Goal: Transaction & Acquisition: Purchase product/service

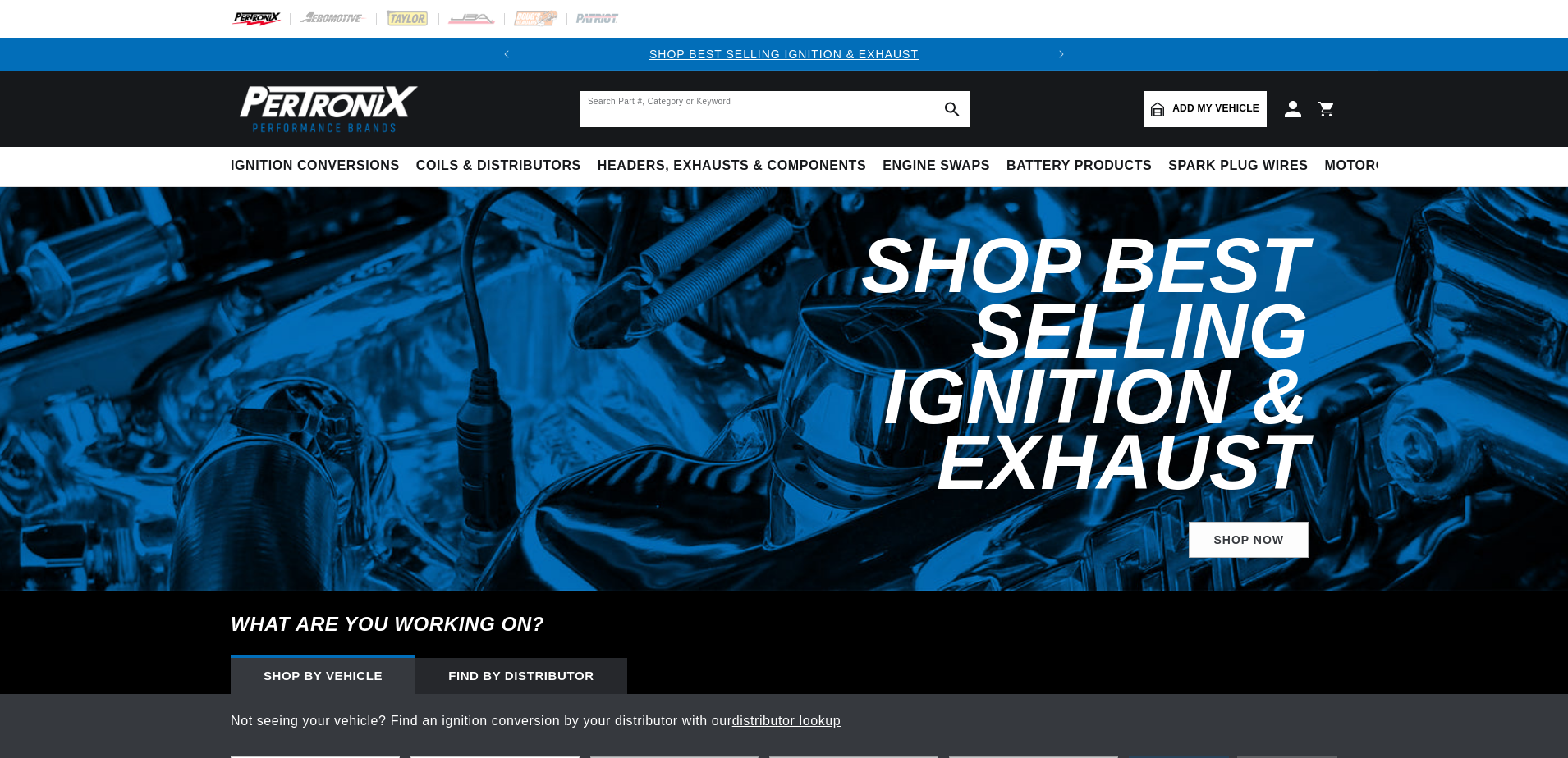
click at [622, 109] on input "text" at bounding box center [775, 109] width 390 height 36
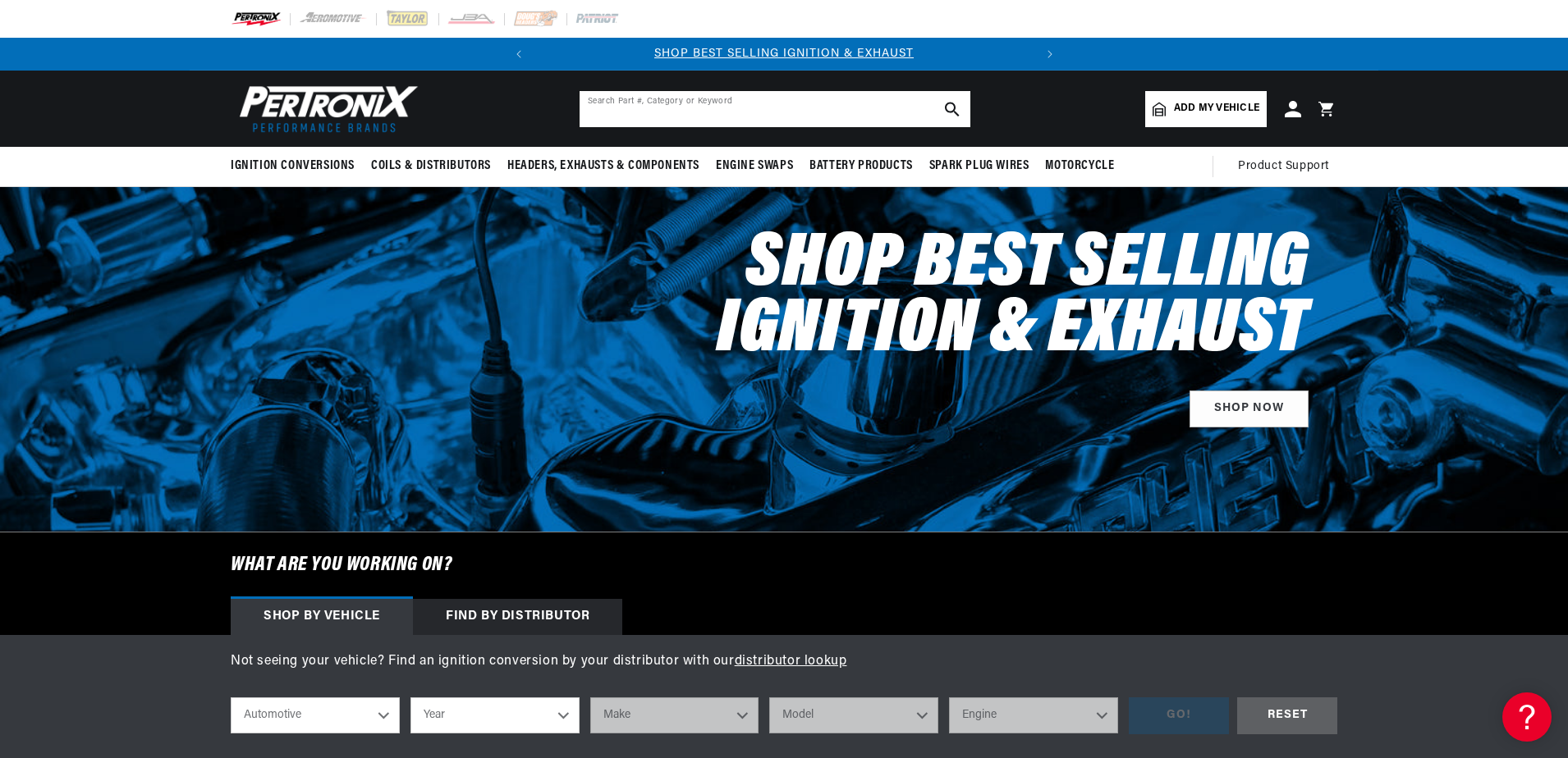
paste input "808204"
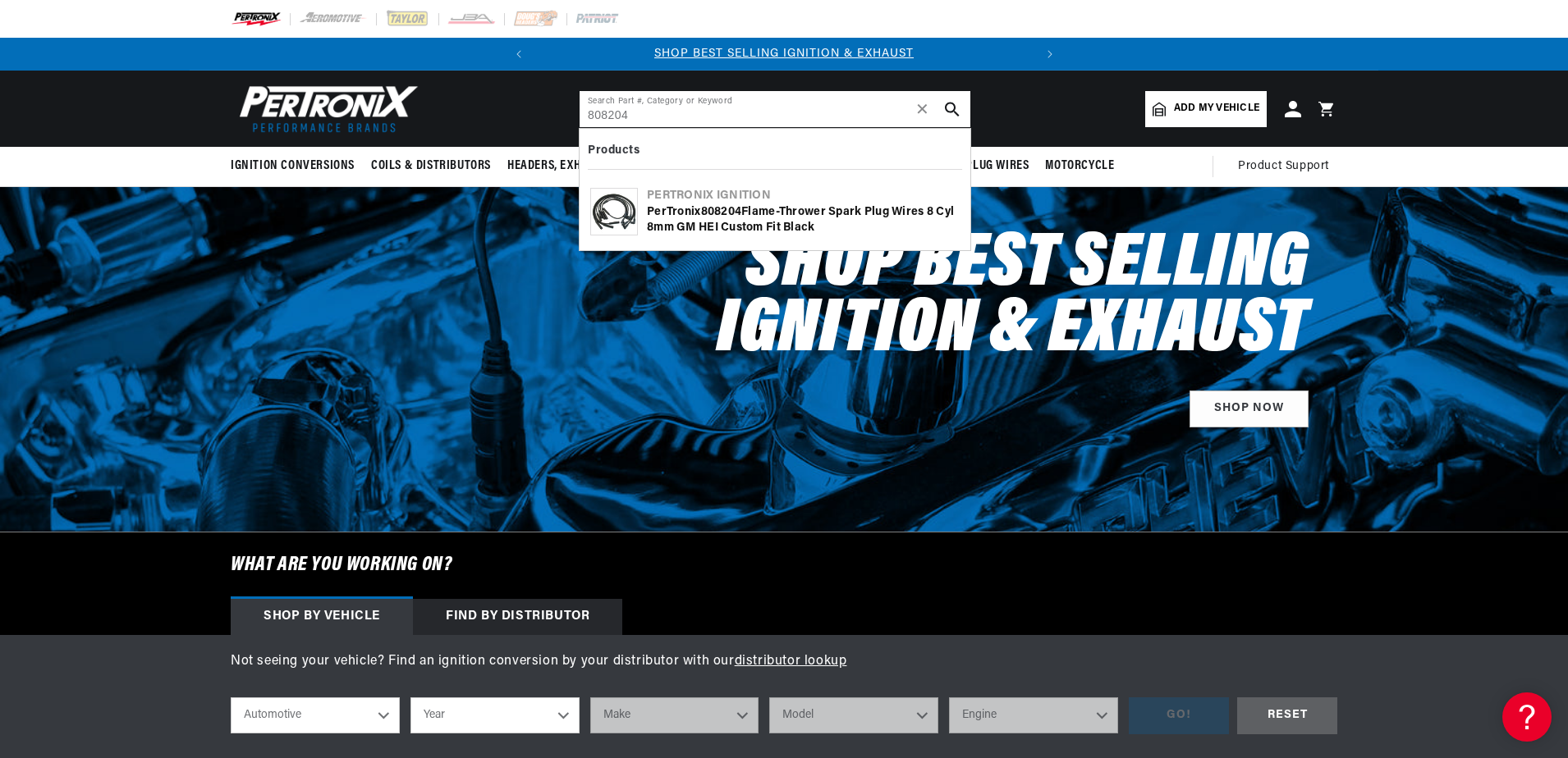
type input "808204"
click at [618, 216] on img at bounding box center [613, 211] width 46 height 46
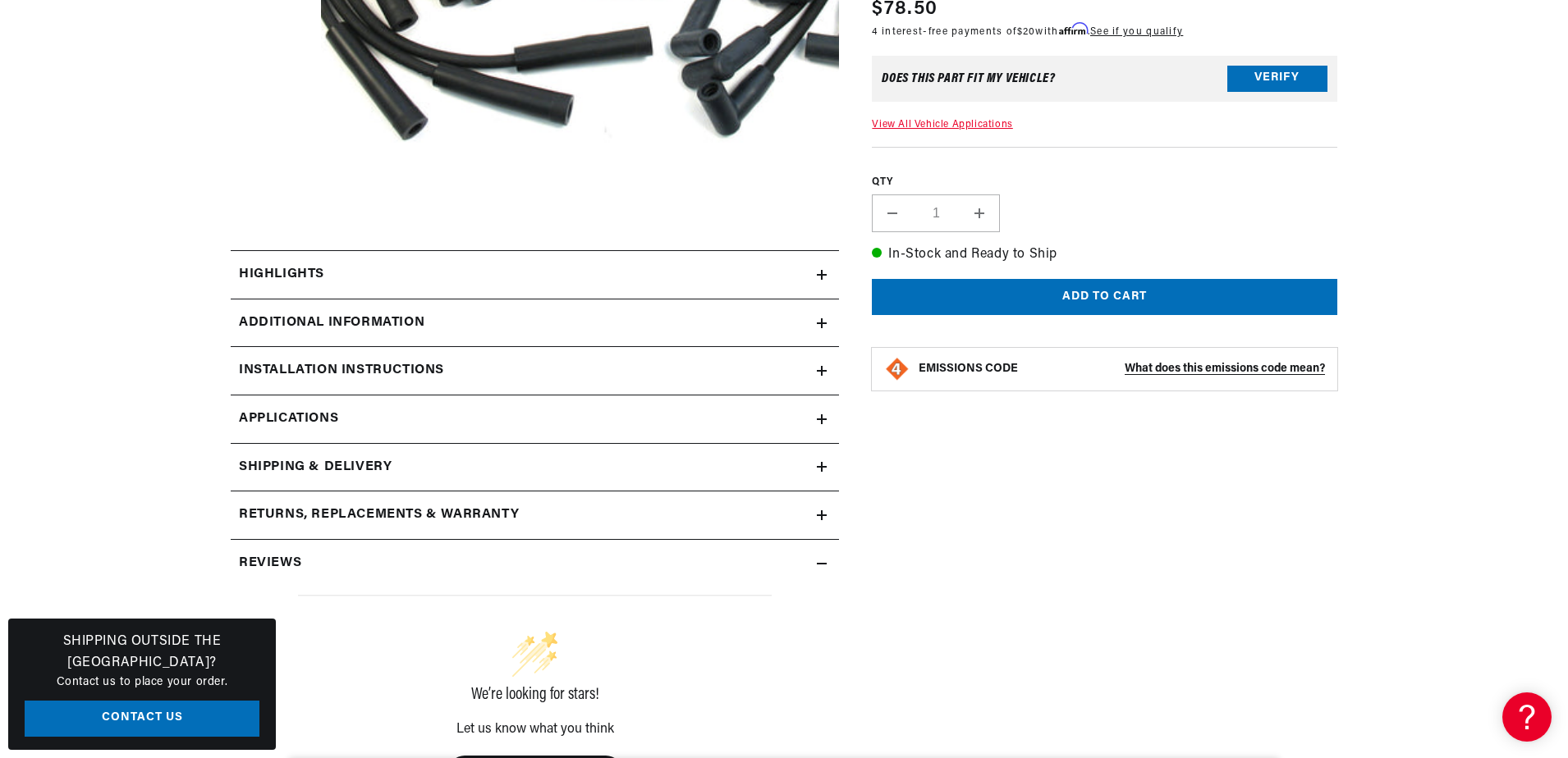
scroll to position [657, 0]
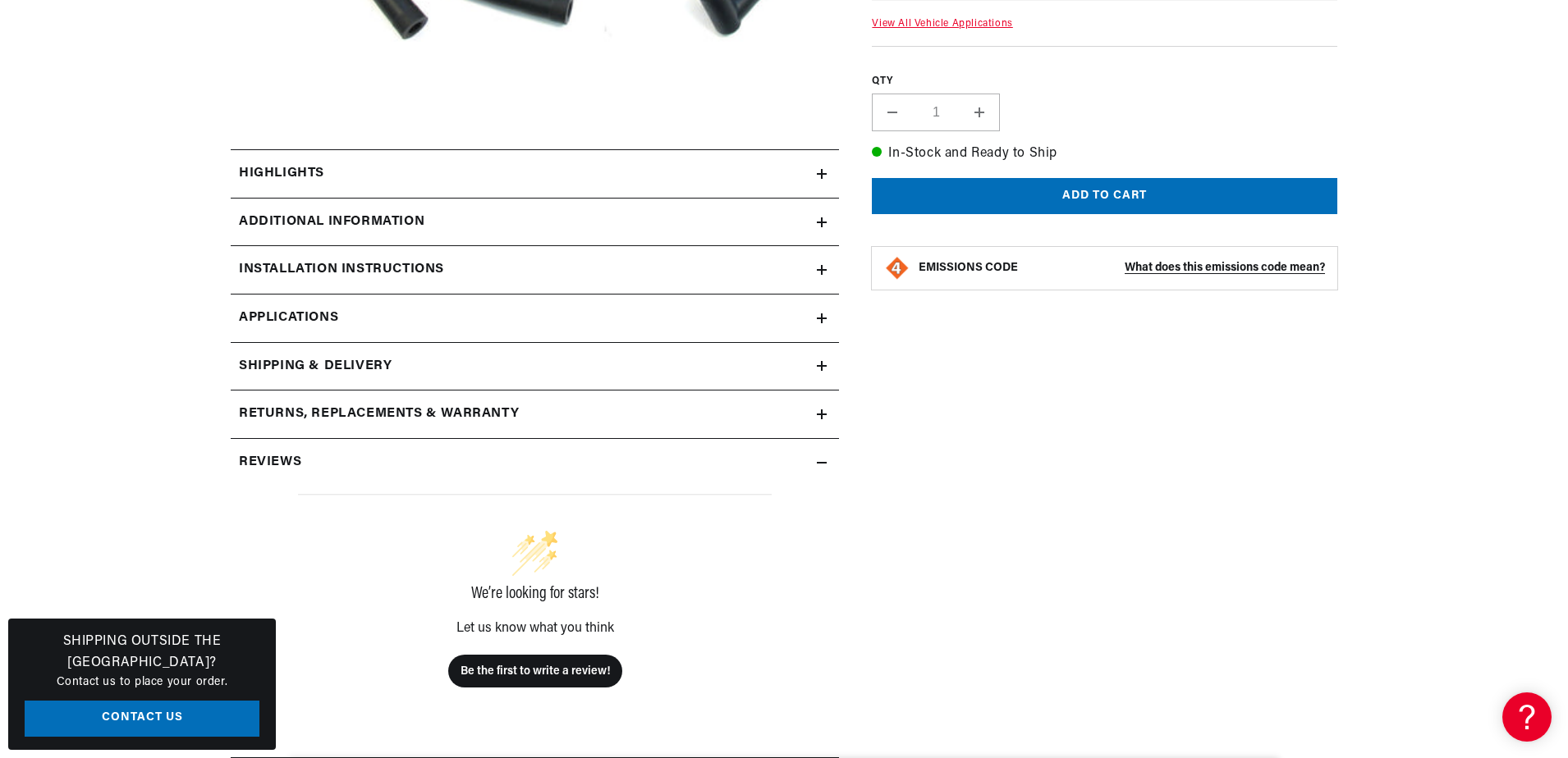
click at [305, 219] on h2 "Additional Information" at bounding box center [331, 222] width 186 height 22
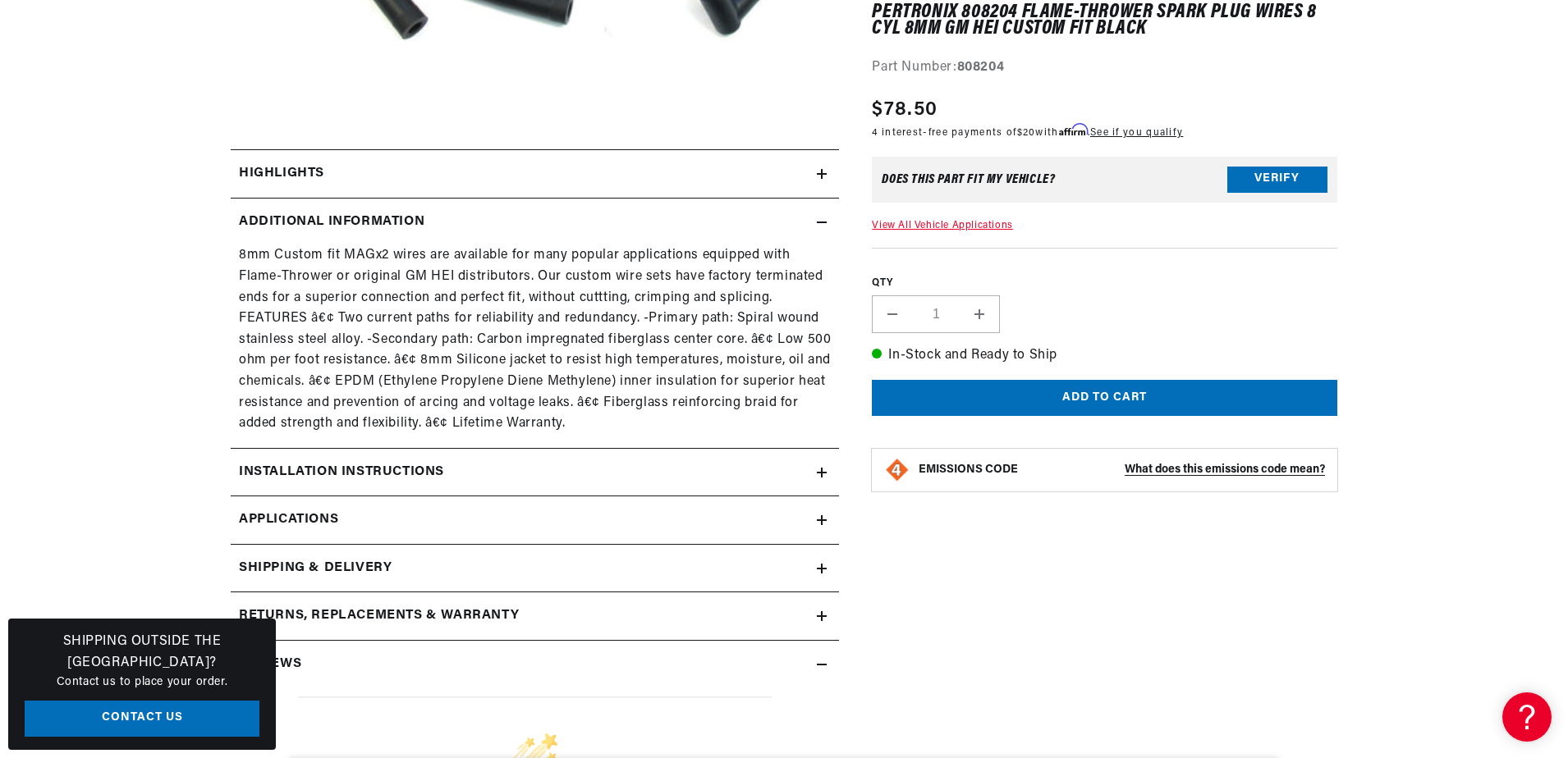
scroll to position [0, 497]
click at [399, 470] on h2 "Installation instructions" at bounding box center [341, 473] width 206 height 22
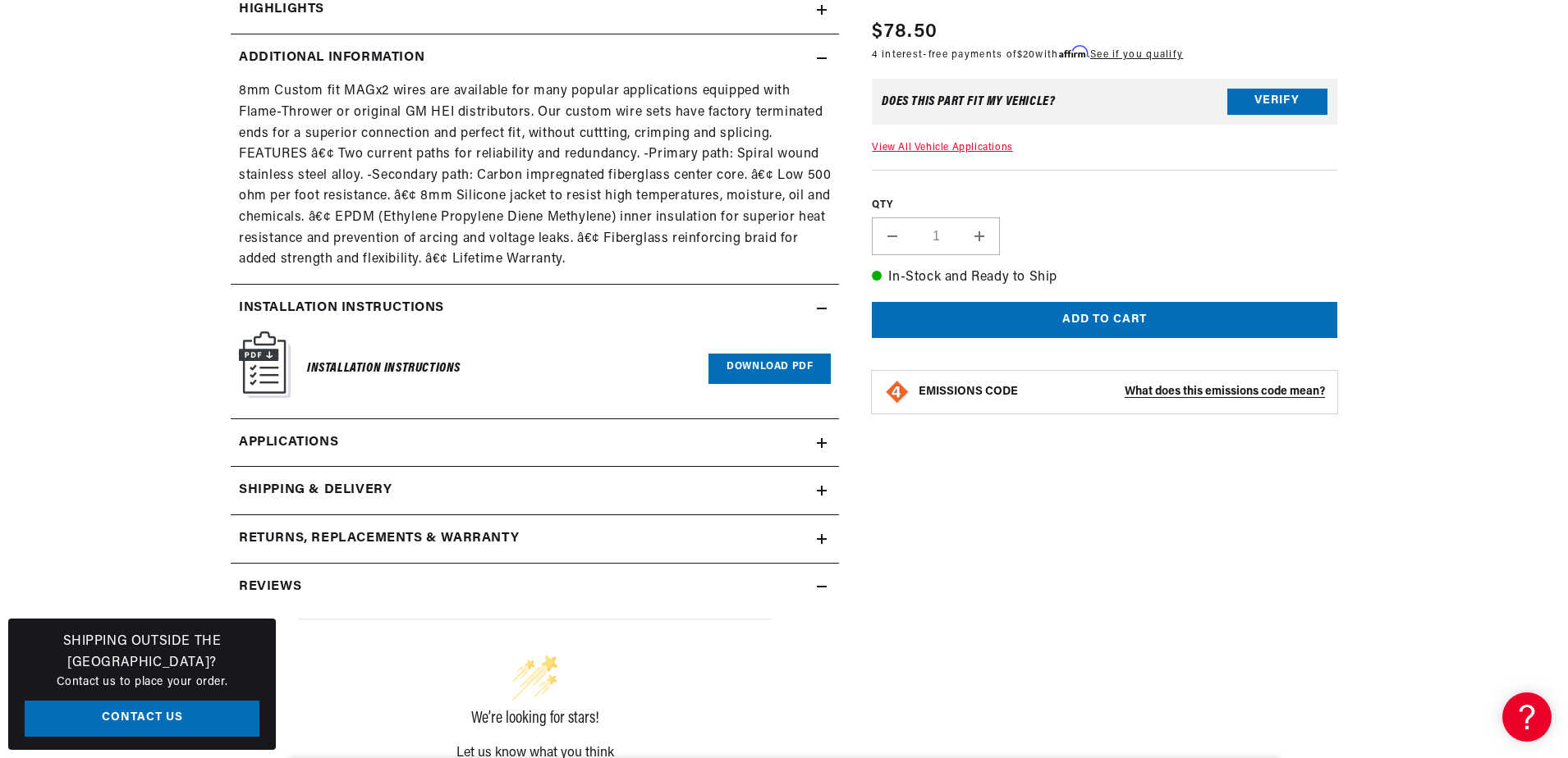
click at [345, 440] on link "Applications" at bounding box center [535, 443] width 609 height 48
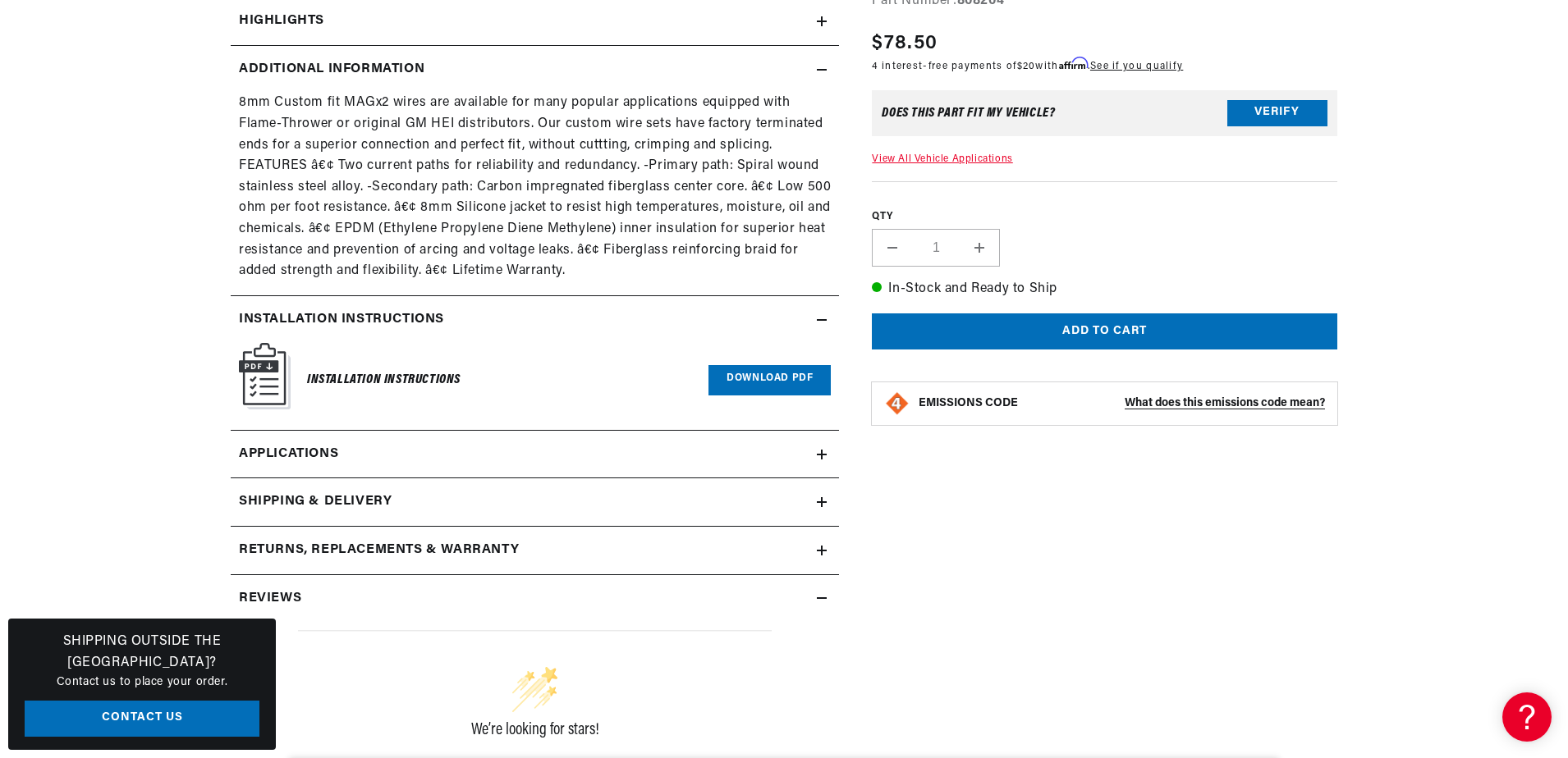
scroll to position [810, 0]
click at [673, 451] on link "Applications" at bounding box center [535, 454] width 609 height 48
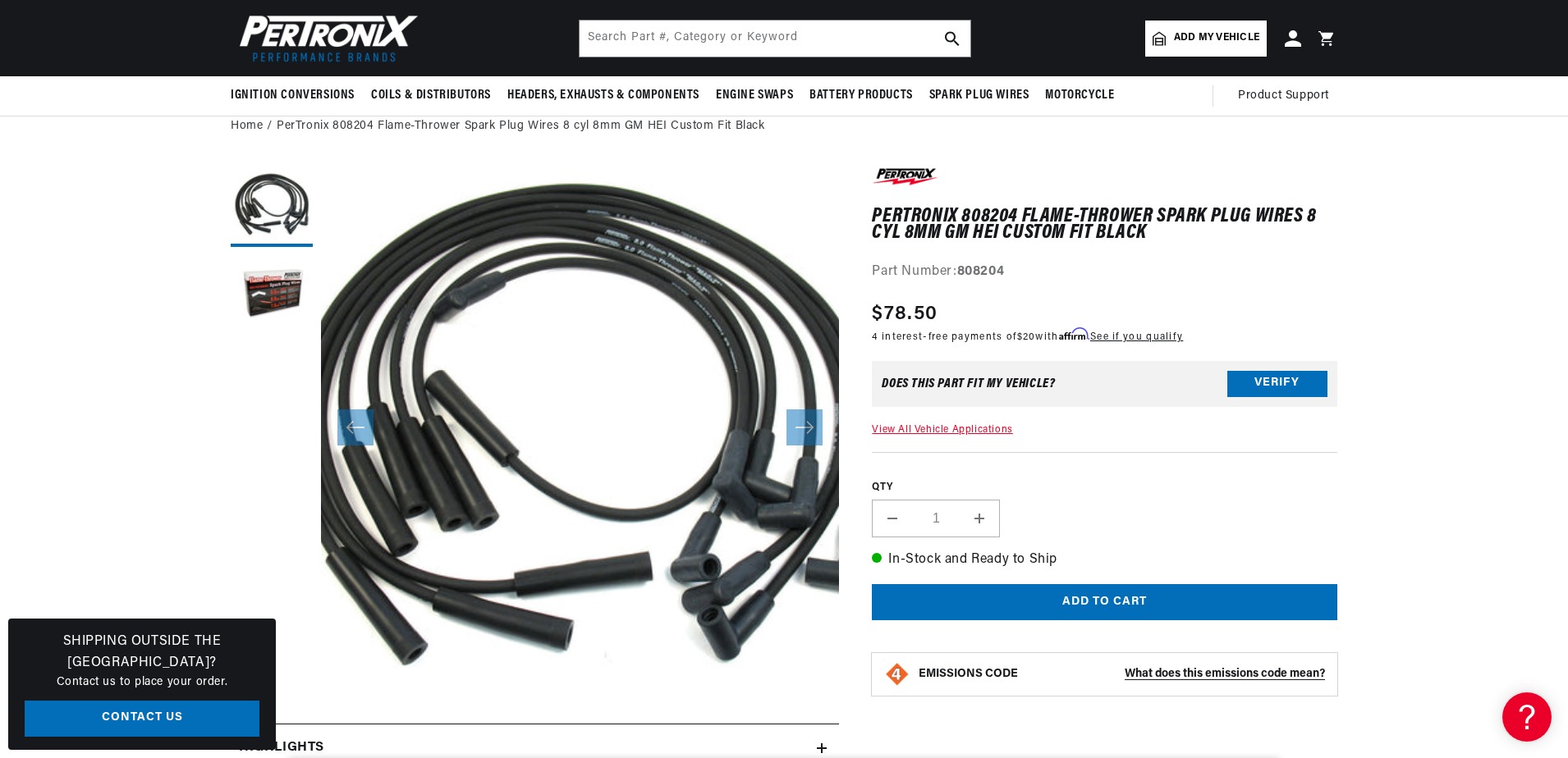
scroll to position [0, 0]
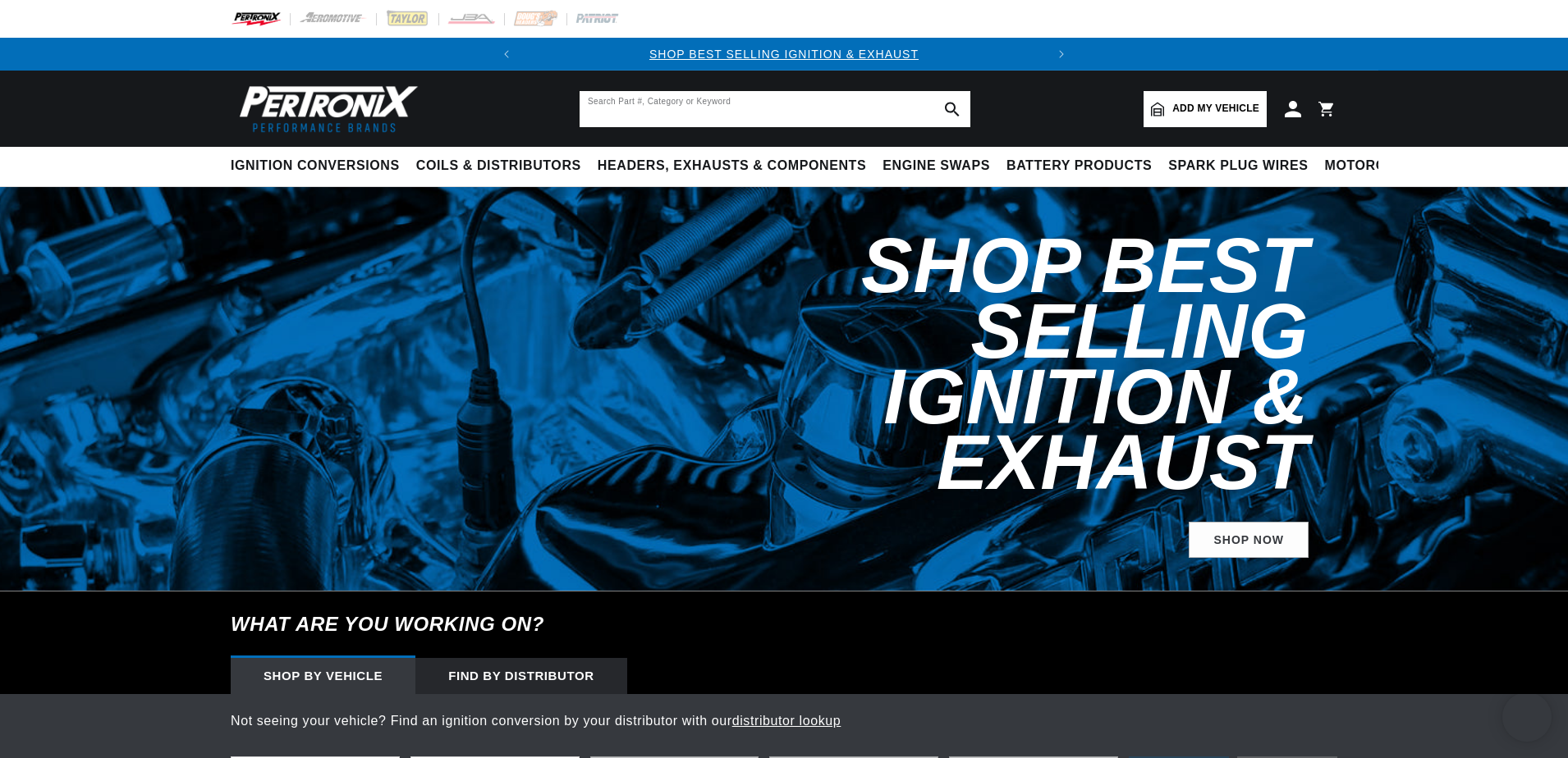
click at [643, 105] on input "text" at bounding box center [775, 109] width 390 height 36
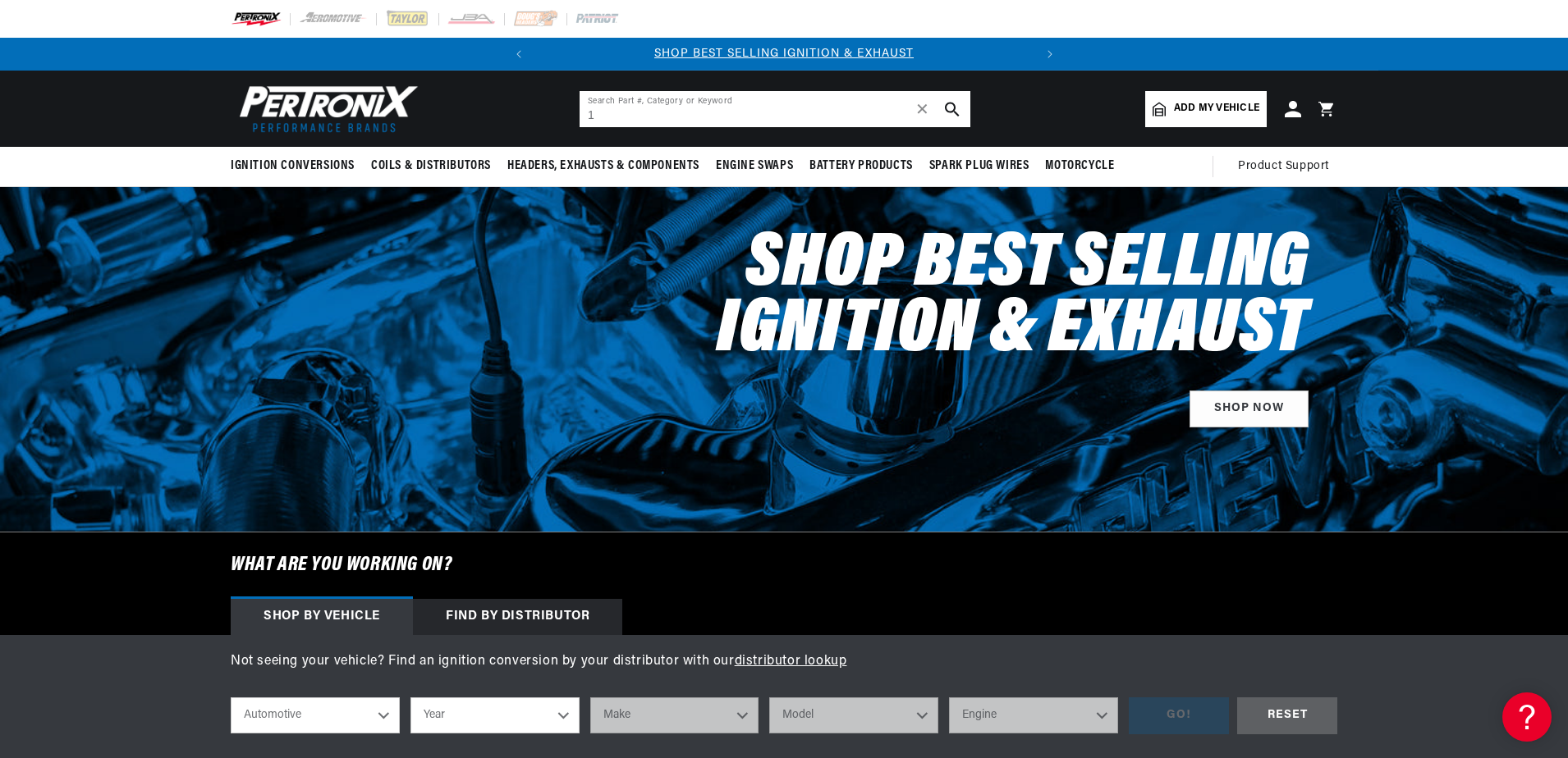
type input "1"
click at [1223, 101] on span "Add my vehicle" at bounding box center [1216, 108] width 85 height 15
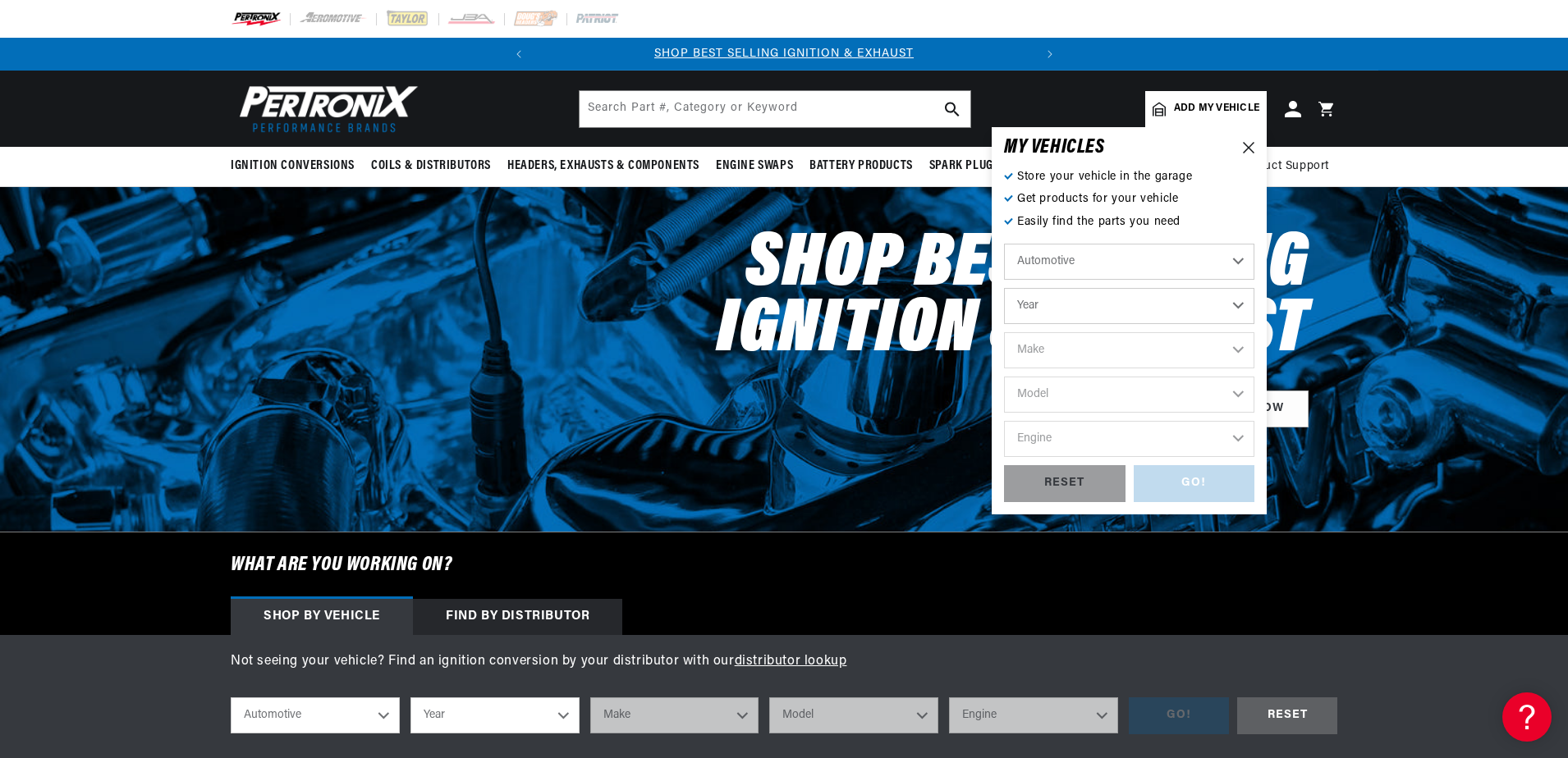
click at [1138, 313] on select "Year 2024 2023 2022 2021 2020 2019 2018 2017 2016 2015 2014 2013 2012 2011 2010…" at bounding box center [1128, 306] width 250 height 36
select select "1979"
click at [1003, 288] on select "Year 2024 2023 2022 2021 2020 2019 2018 2017 2016 2015 2014 2013 2012 2011 2010…" at bounding box center [1128, 306] width 250 height 36
select select "1979"
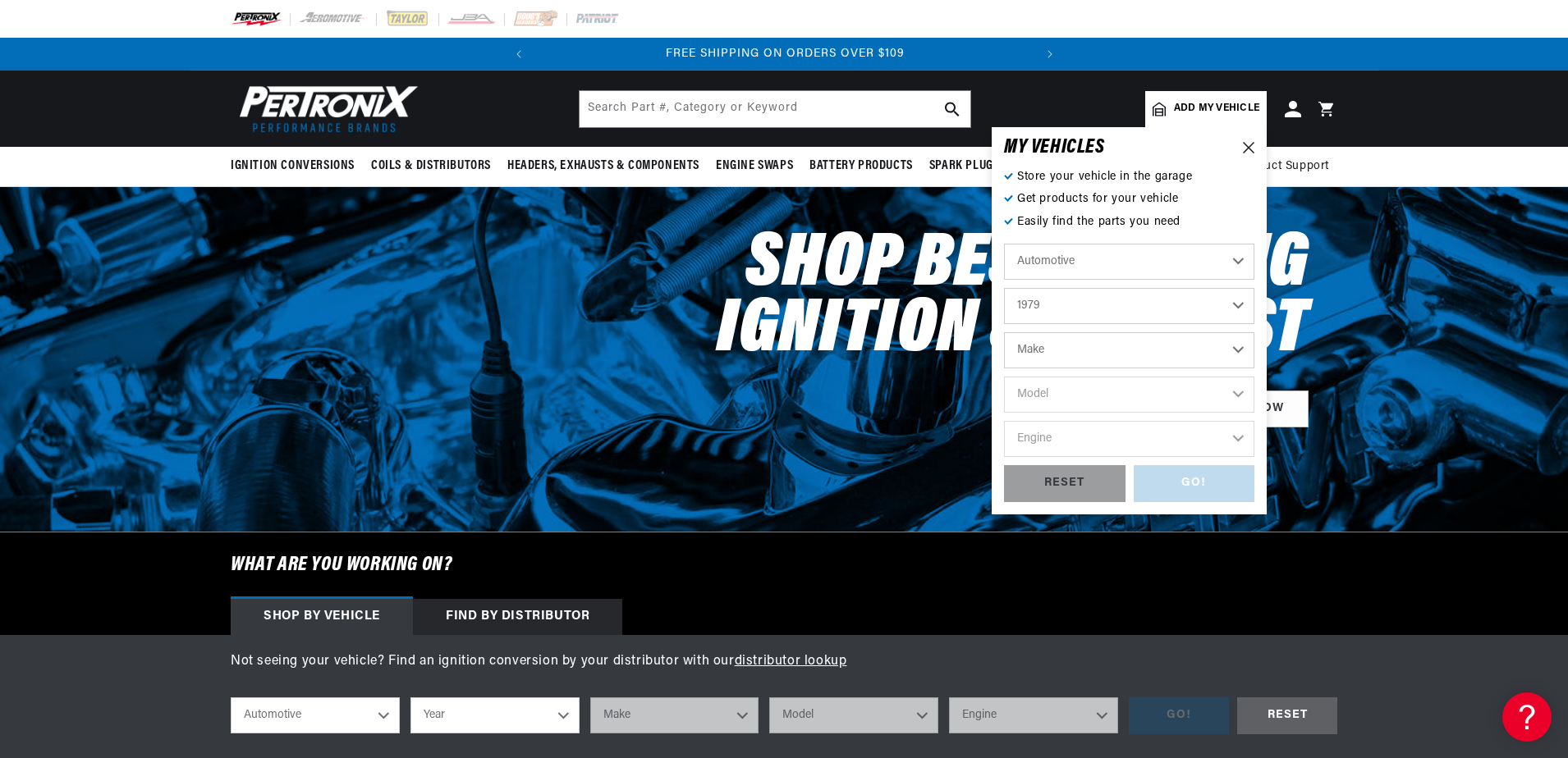
click at [1235, 353] on select "Make Alfa Romeo American Motors Audi Avanti BMW Buick Cadillac Checker Chevrole…" at bounding box center [1128, 350] width 250 height 36
select select "Pontiac"
click at [1003, 332] on select "Make Alfa Romeo American Motors Audi Avanti BMW Buick Cadillac Checker Chevrole…" at bounding box center [1128, 350] width 250 height 36
select select "Pontiac"
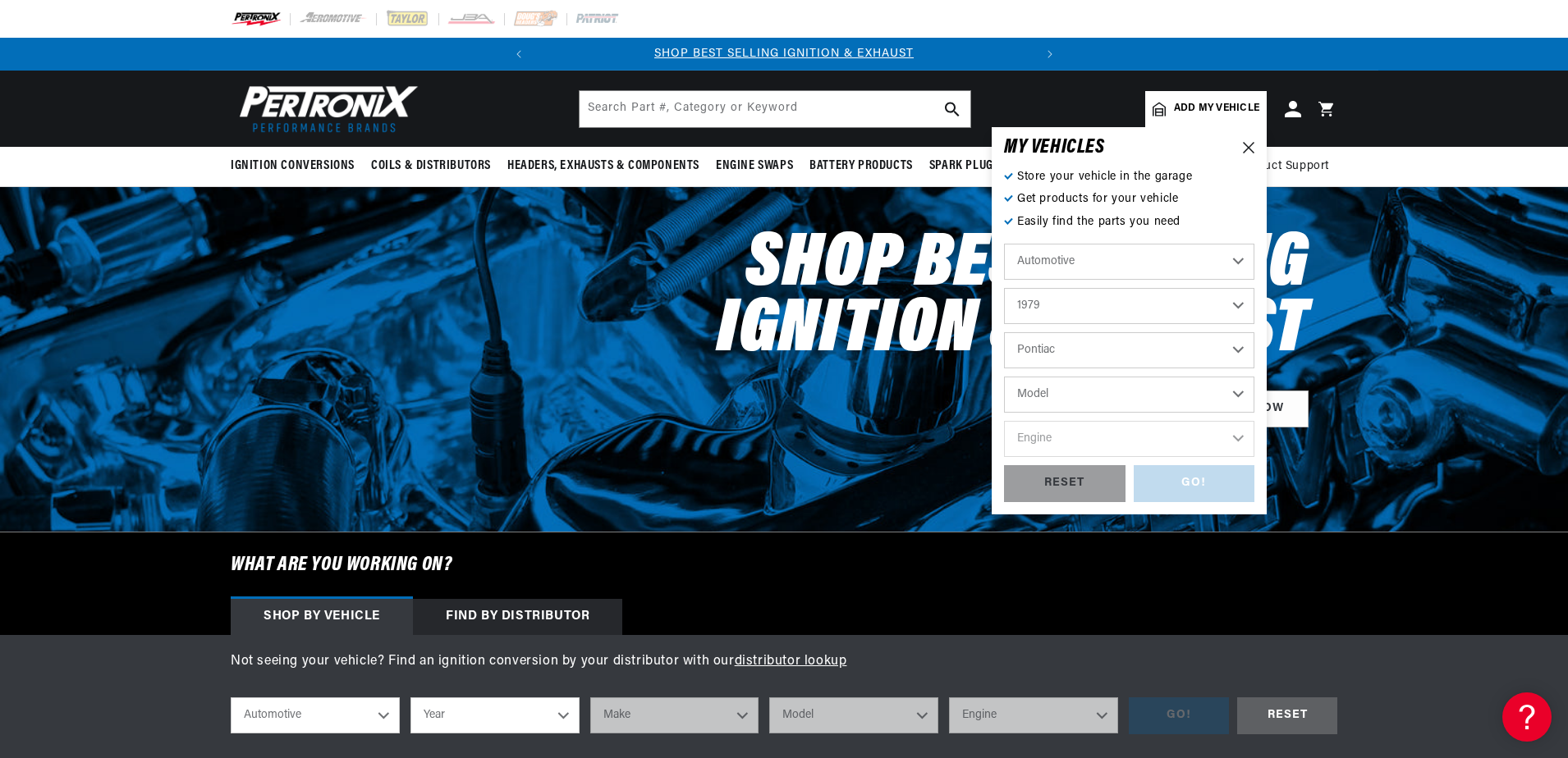
click at [1179, 358] on select "Alfa Romeo American Motors Audi Avanti BMW Buick Cadillac Checker Chevrolet Chr…" at bounding box center [1128, 350] width 250 height 36
click at [1003, 332] on select "Alfa Romeo American Motors Audi Avanti BMW Buick Cadillac Checker Chevrolet Chr…" at bounding box center [1128, 350] width 250 height 36
click at [1141, 395] on select "Model Bonneville Catalina Firebird Grand Am Grand LeMans Grand Prix Laurentian …" at bounding box center [1128, 395] width 250 height 36
select select "Firebird"
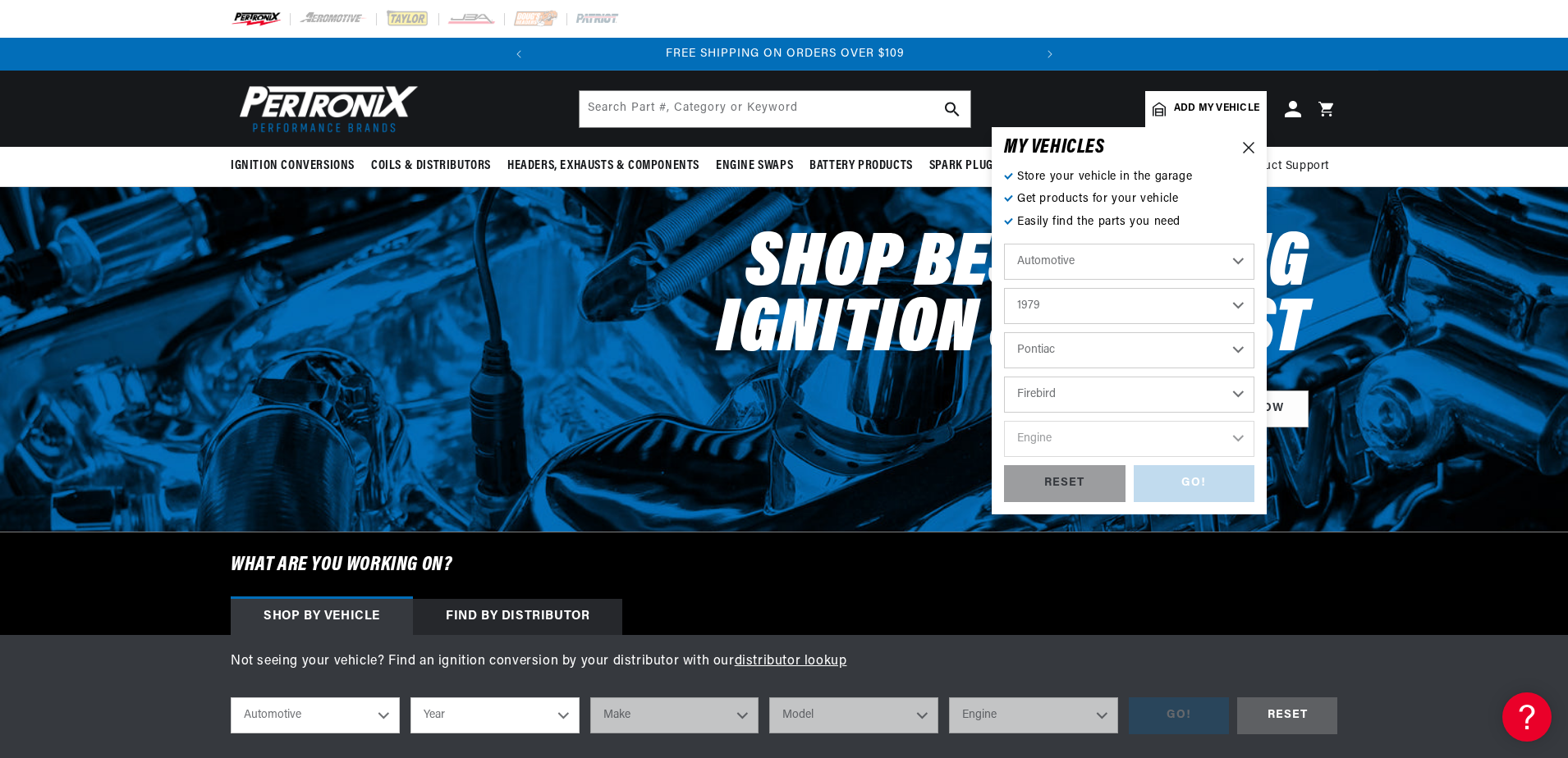
click at [1003, 377] on select "Model Bonneville Catalina Firebird Grand Am Grand LeMans Grand Prix Laurentian …" at bounding box center [1128, 395] width 250 height 36
select select "Firebird"
click at [1094, 437] on select "Engine 4.3L 4.4L 4.9L 5.0L 5.7L 6.6L 7.5L" at bounding box center [1128, 439] width 250 height 36
select select "6.6L"
click at [1003, 421] on select "Engine 4.3L 4.4L 4.9L 5.0L 5.7L 6.6L 7.5L" at bounding box center [1128, 439] width 250 height 36
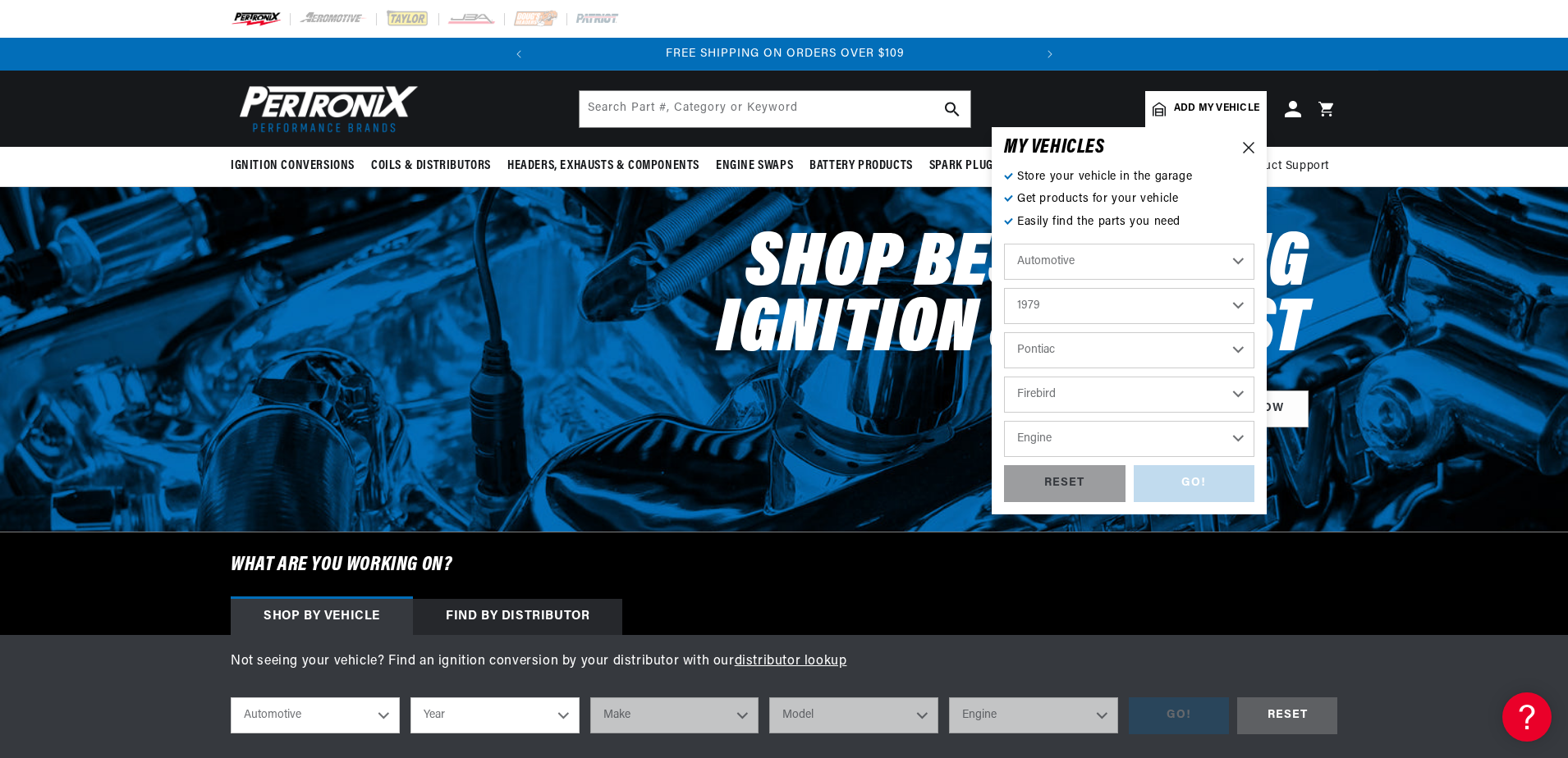
select select "6.6L"
click at [1177, 477] on div "GO!" at bounding box center [1194, 484] width 121 height 37
select select "1979"
select select "Pontiac"
select select "Firebird"
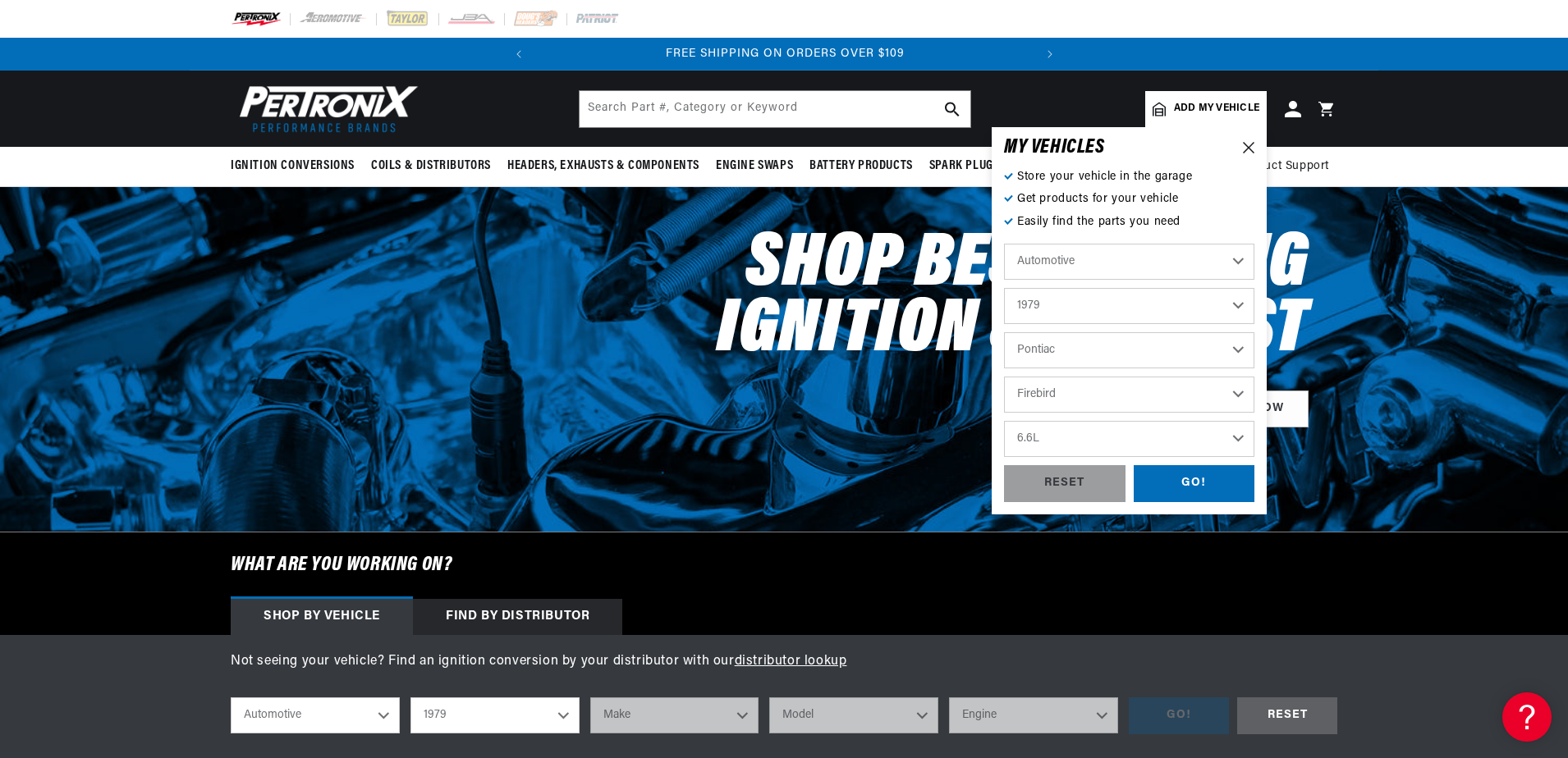
select select "6.6L"
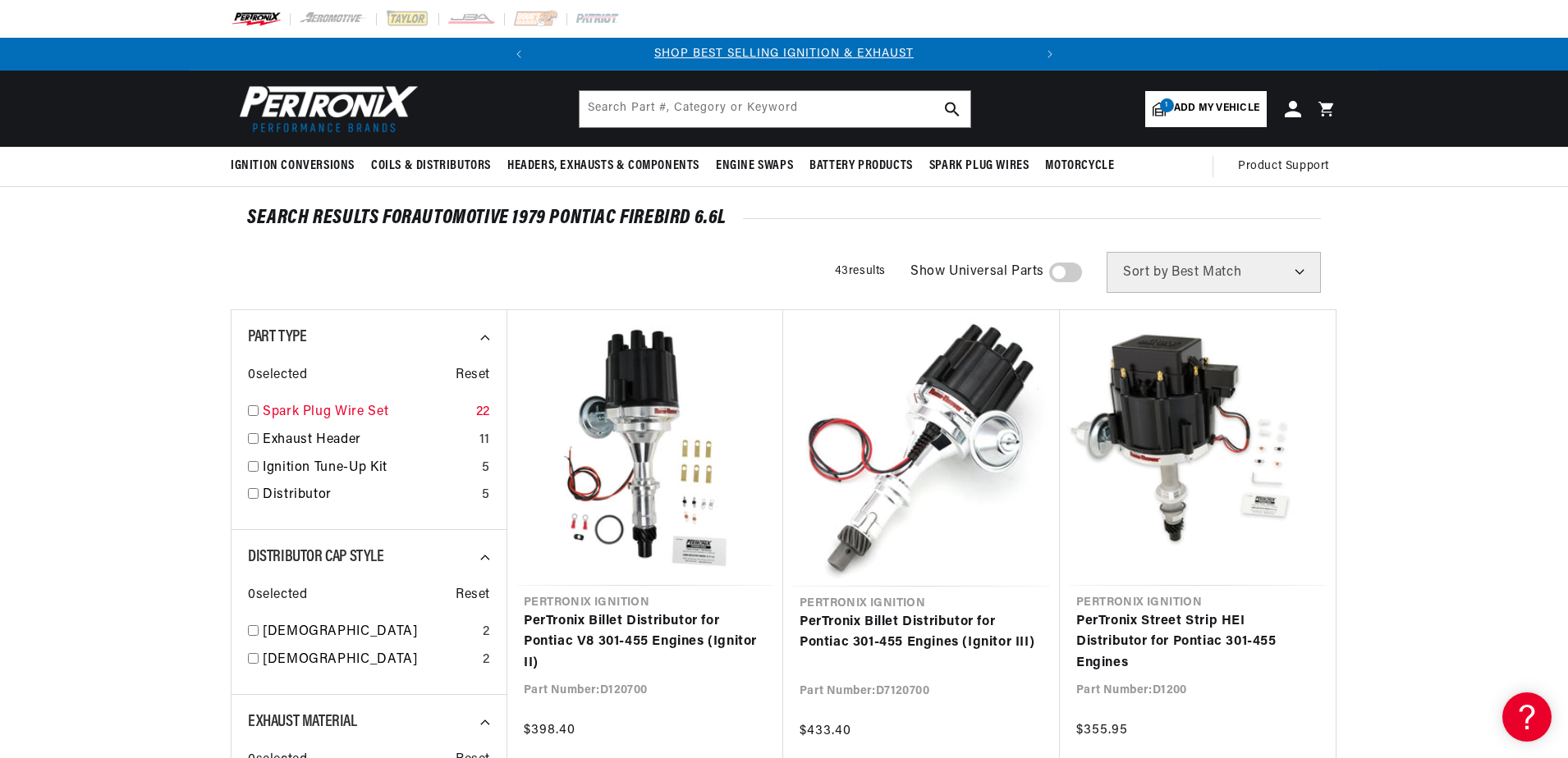
click at [250, 414] on input "checkbox" at bounding box center [253, 411] width 11 height 11
checkbox input "true"
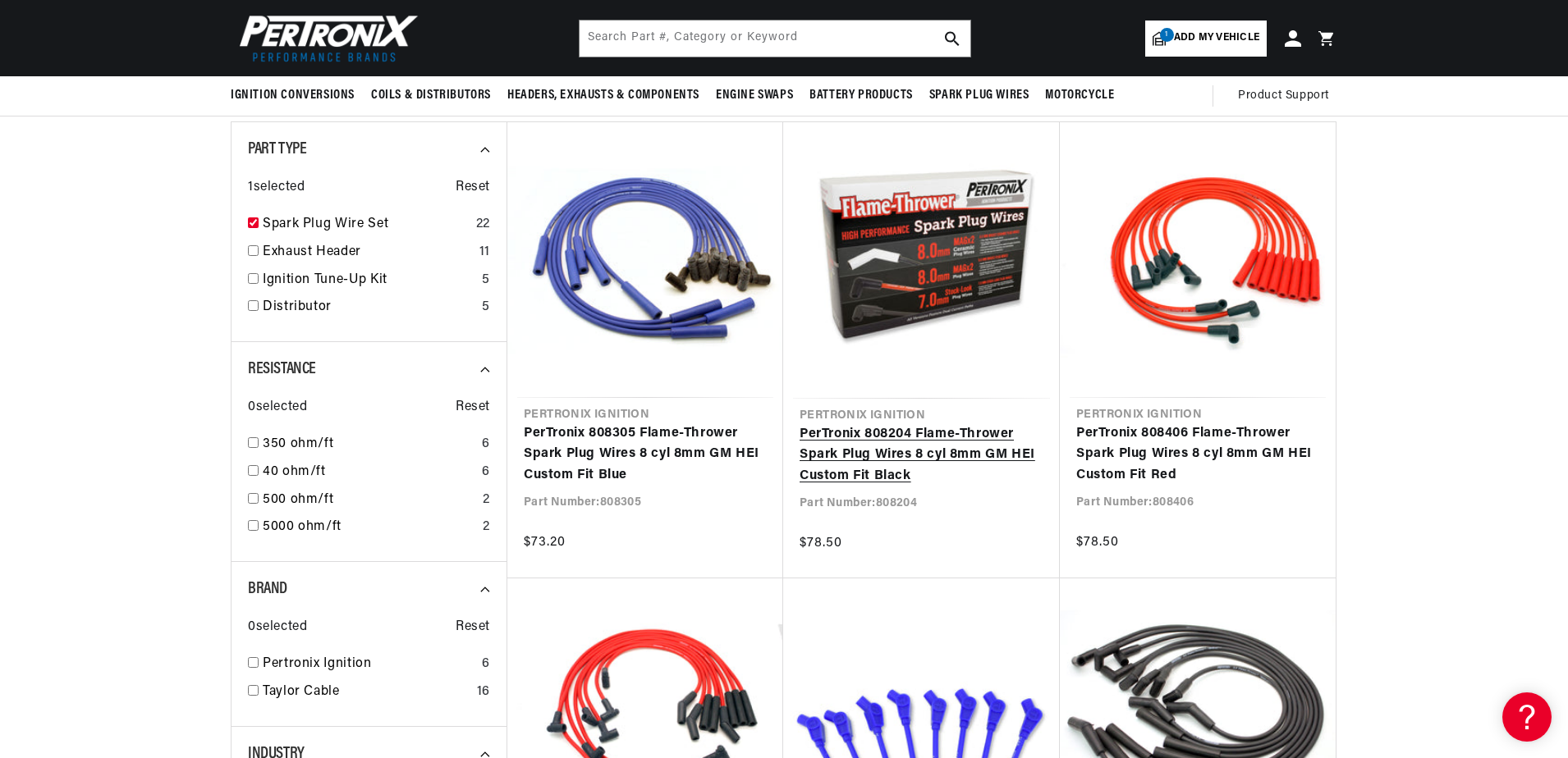
scroll to position [164, 0]
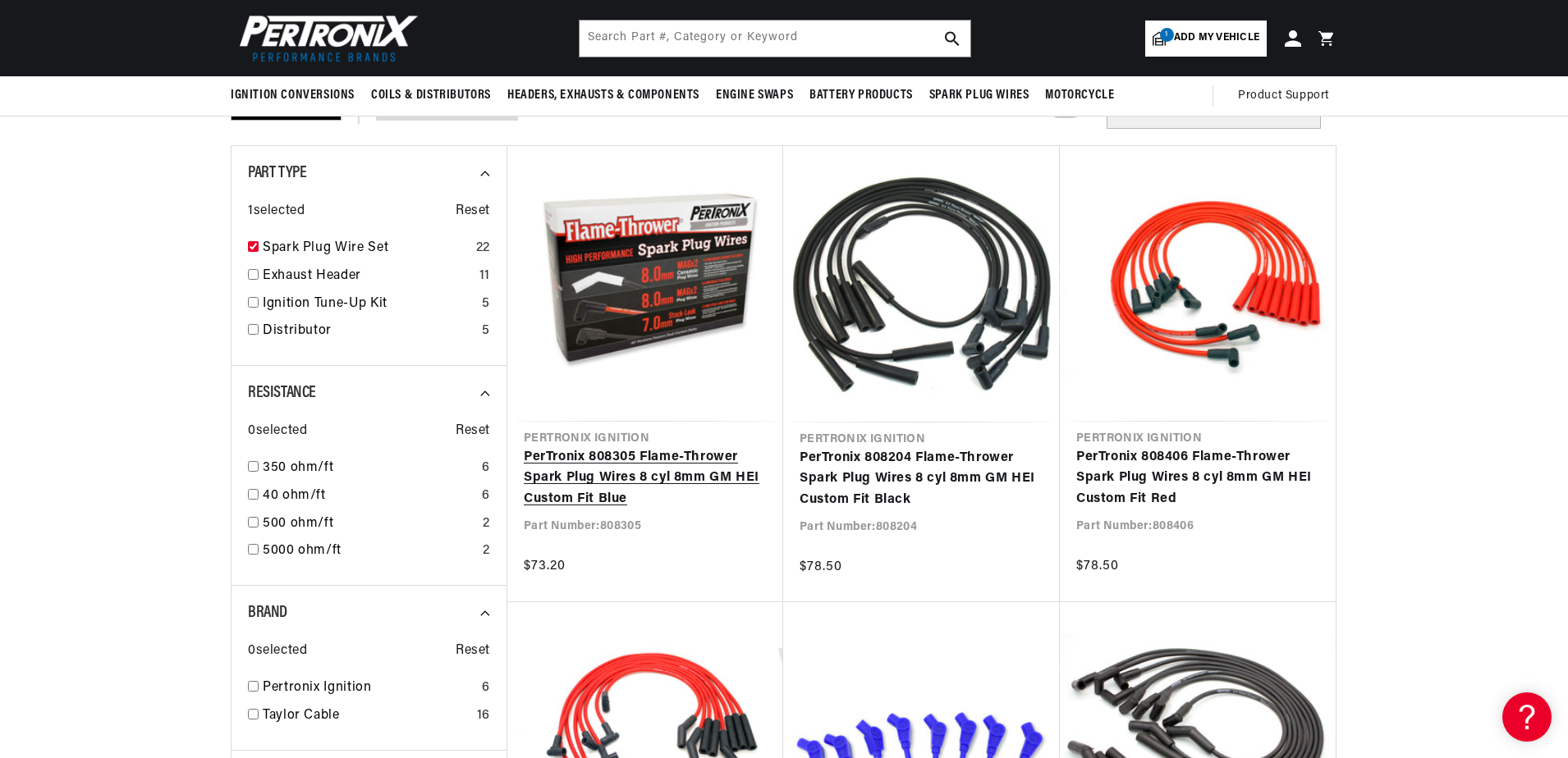
click at [629, 456] on link "PerTronix 808305 Flame-Thrower Spark Plug Wires 8 cyl 8mm GM HEI Custom Fit Blue" at bounding box center [644, 478] width 243 height 63
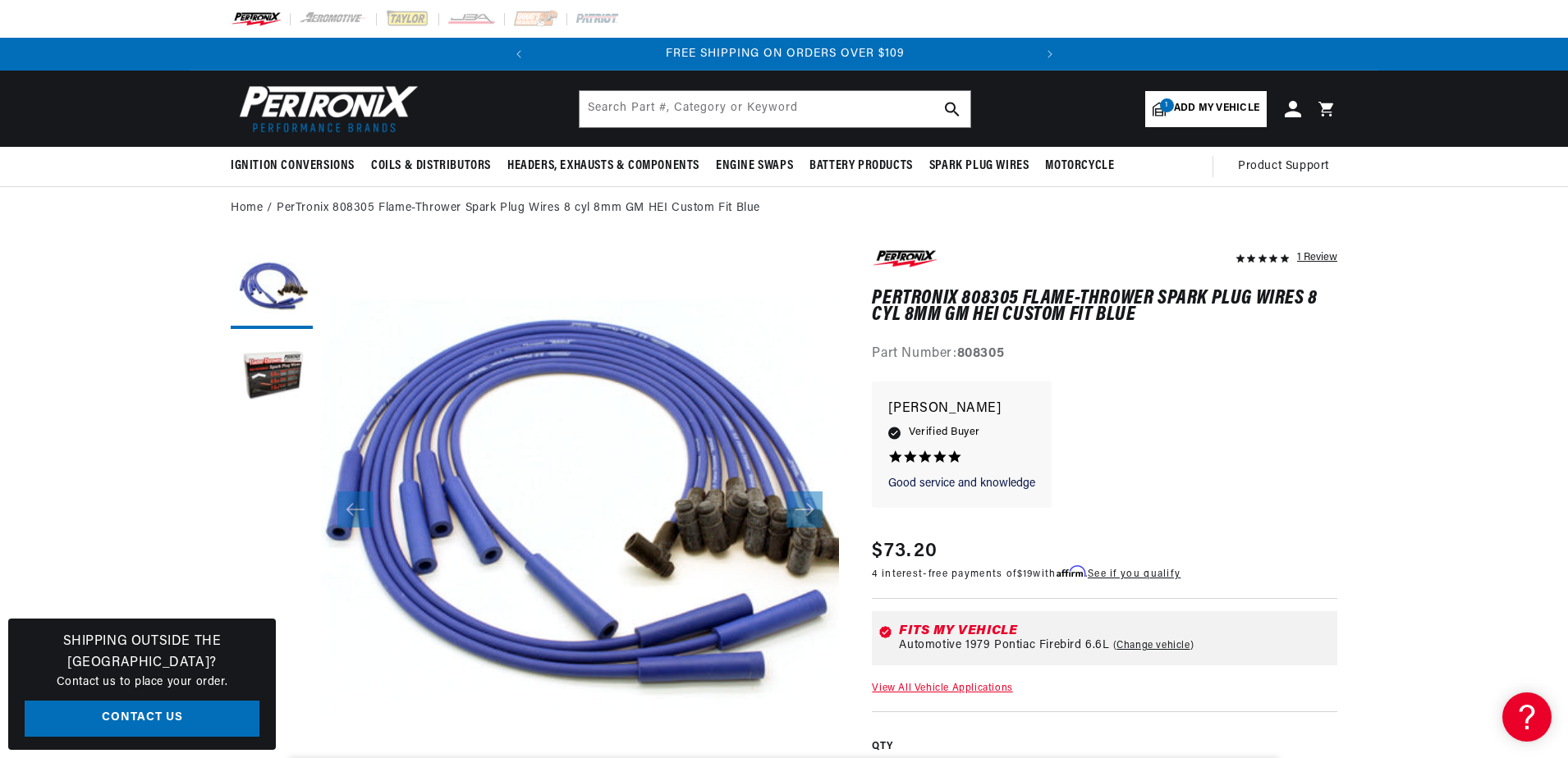
scroll to position [0, 359]
